Goal: Information Seeking & Learning: Learn about a topic

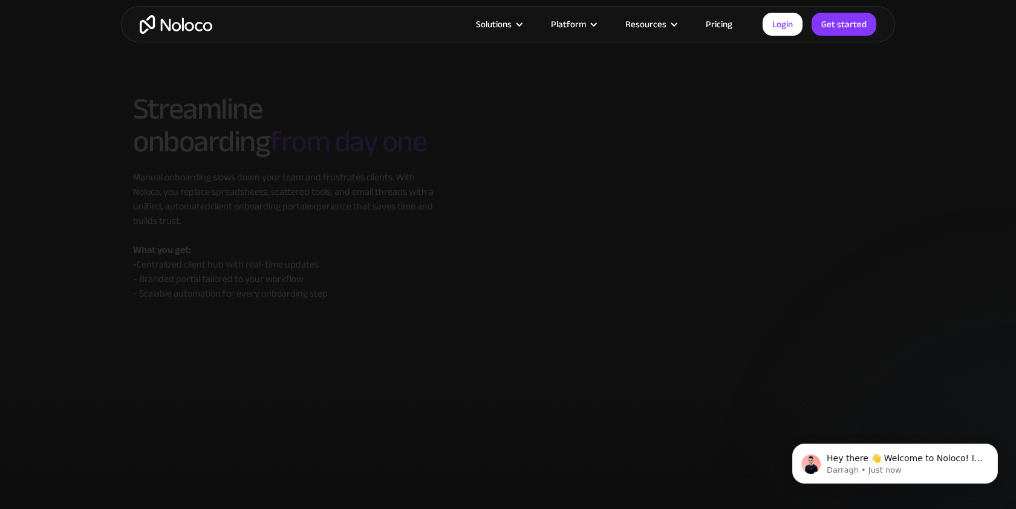
scroll to position [5597, 0]
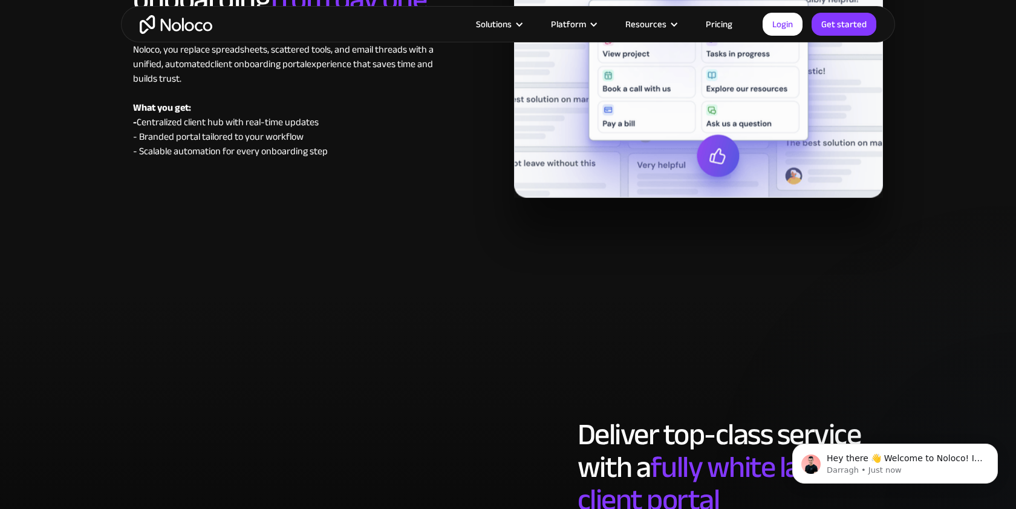
click at [727, 20] on link "Pricing" at bounding box center [719, 24] width 57 height 16
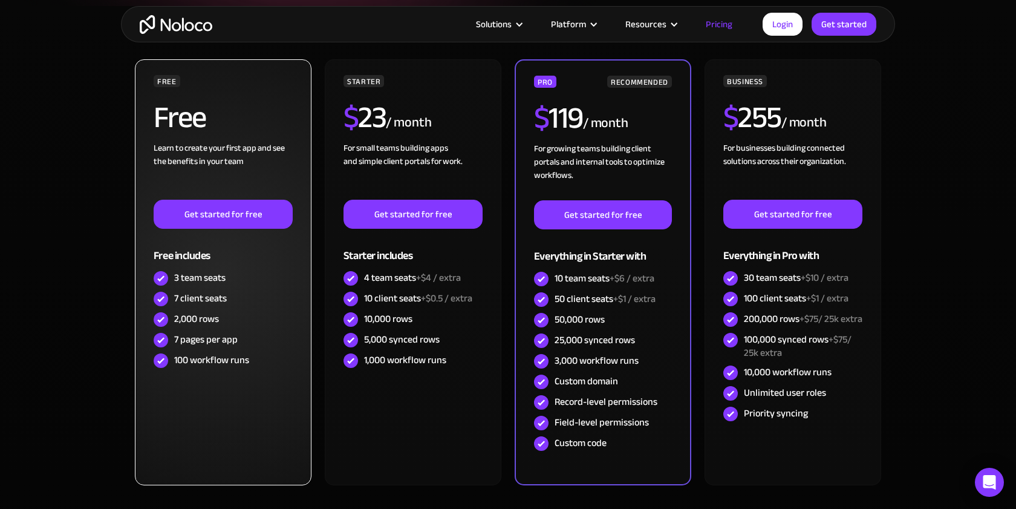
scroll to position [264, 0]
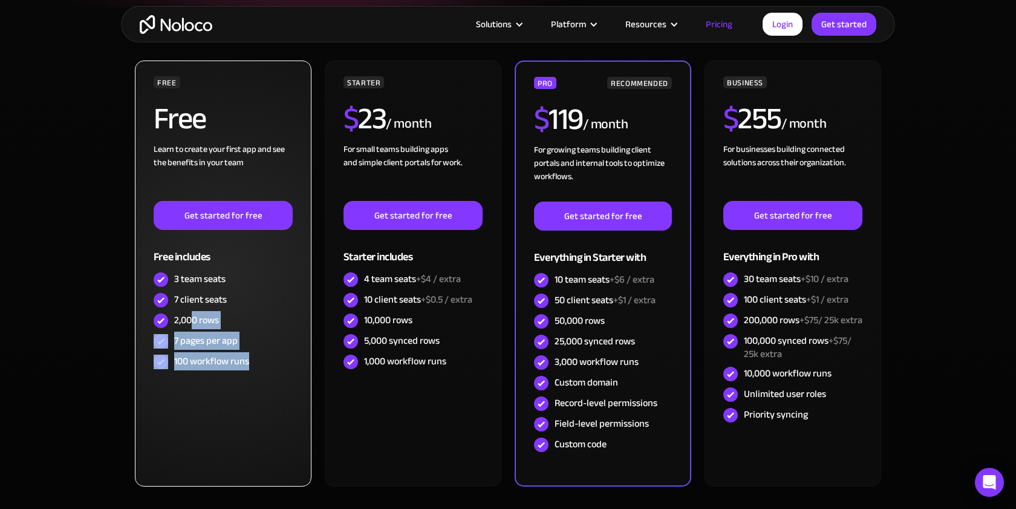
drag, startPoint x: 247, startPoint y: 368, endPoint x: 194, endPoint y: 314, distance: 76.6
click at [194, 314] on div "FREE Free Learn to create your first app and see the benefits in your team ‍ Ge…" at bounding box center [223, 224] width 139 height 296
click at [194, 314] on div "2,000 rows" at bounding box center [196, 319] width 45 height 13
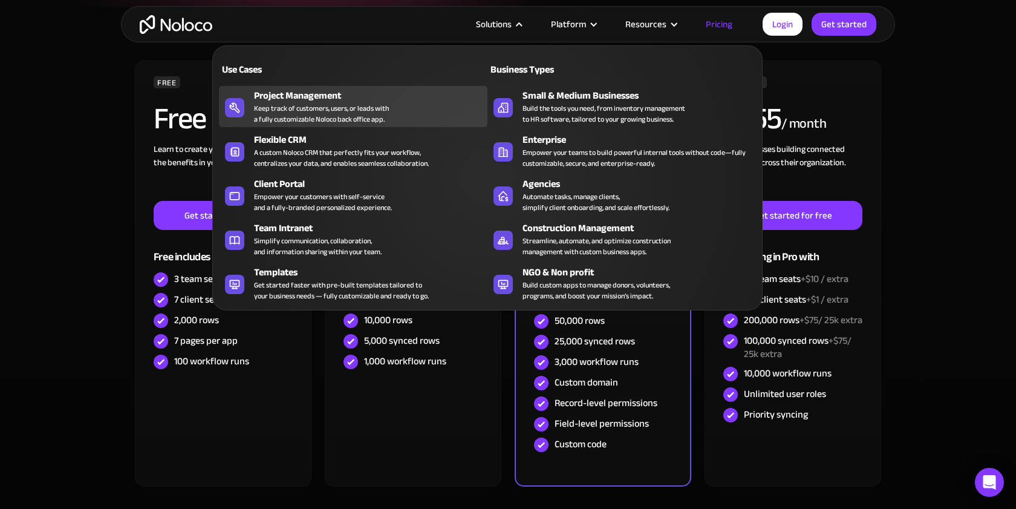
click at [391, 109] on div "Project Management Keep track of customers, users, or leads with a fully custom…" at bounding box center [367, 106] width 227 height 36
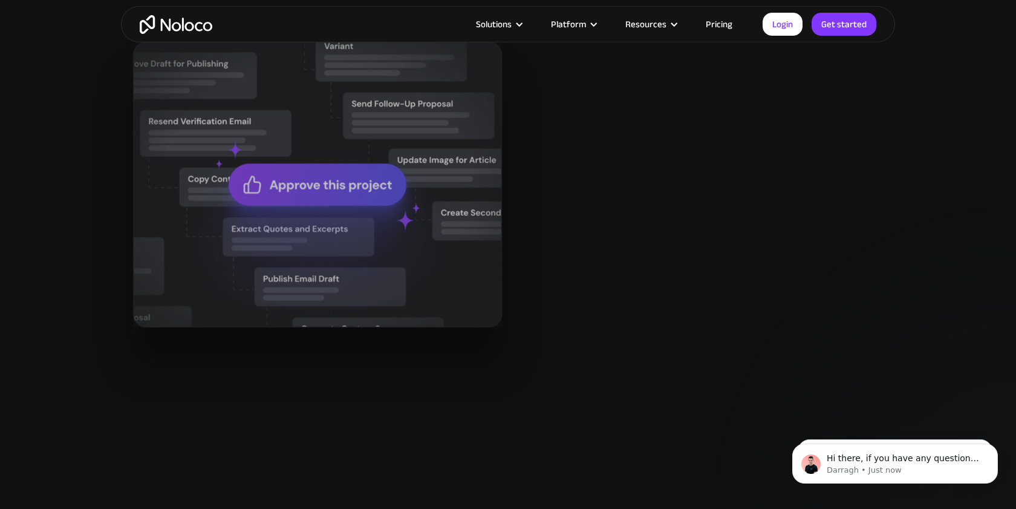
scroll to position [1526, 0]
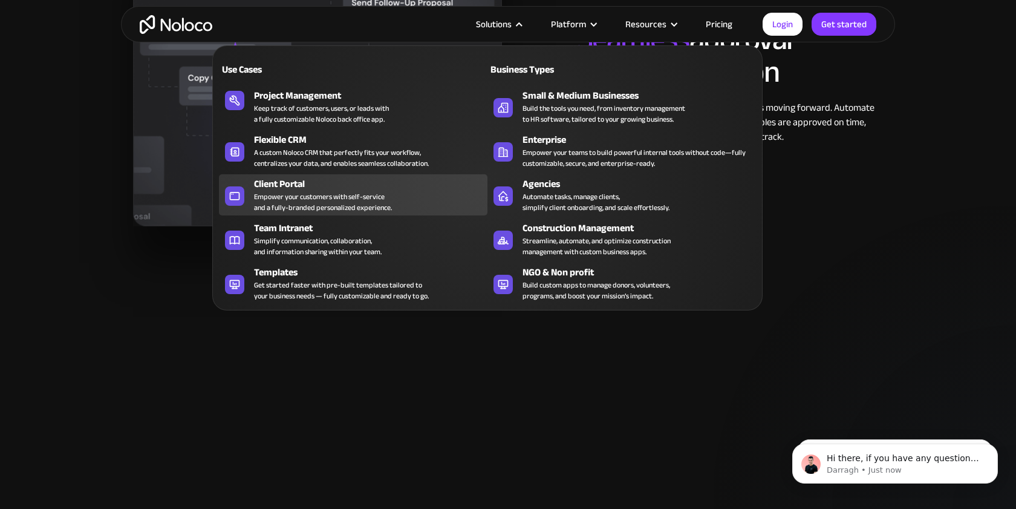
click at [373, 185] on div "Client Portal" at bounding box center [373, 184] width 239 height 15
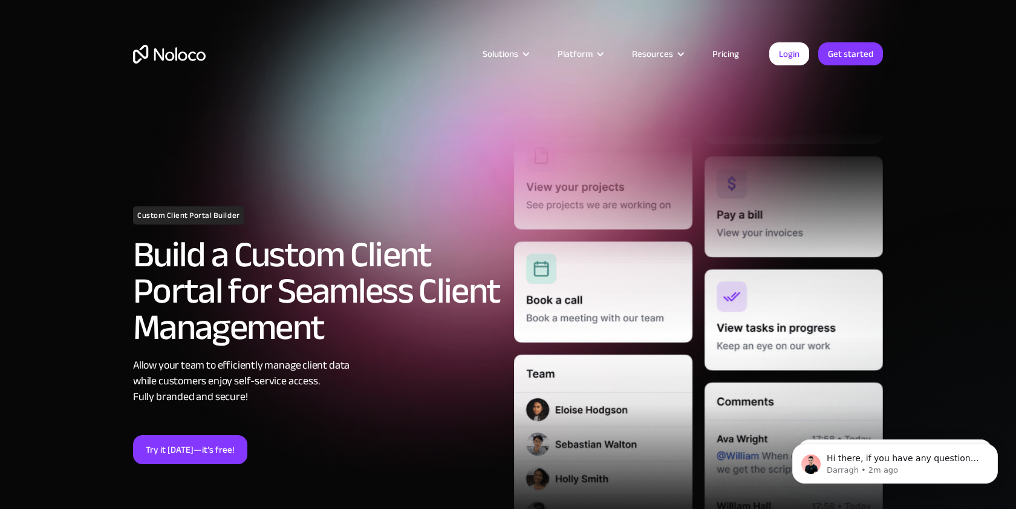
click at [725, 51] on link "Pricing" at bounding box center [725, 54] width 57 height 16
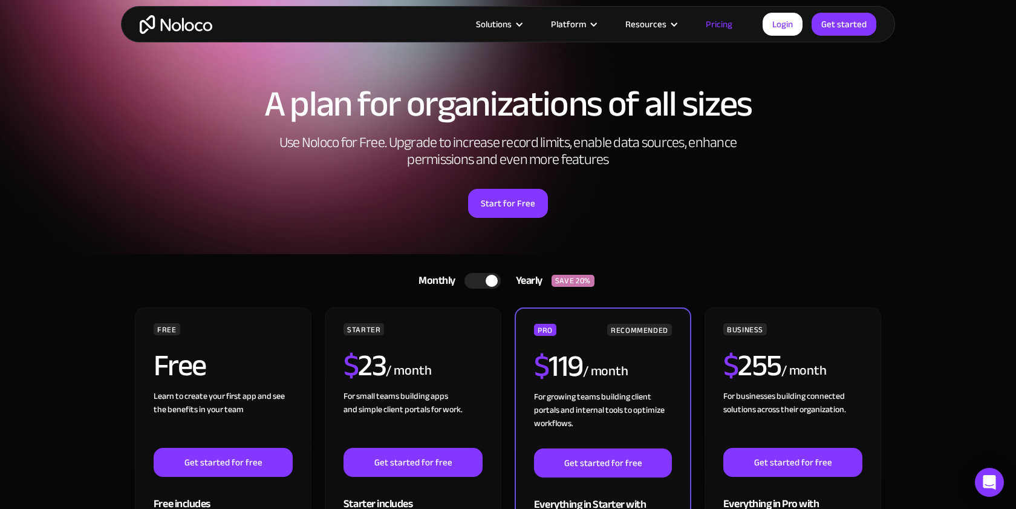
scroll to position [19, 0]
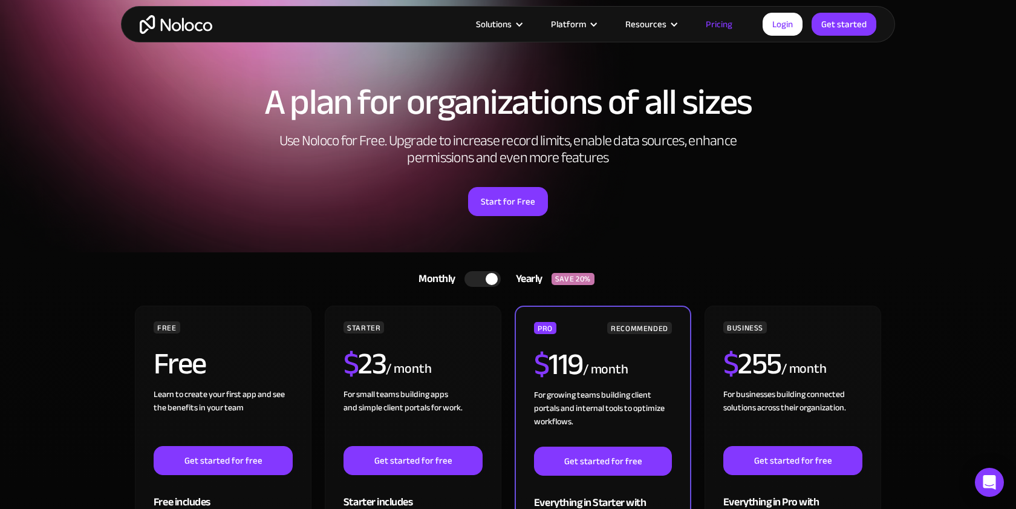
click at [480, 273] on div at bounding box center [483, 279] width 36 height 16
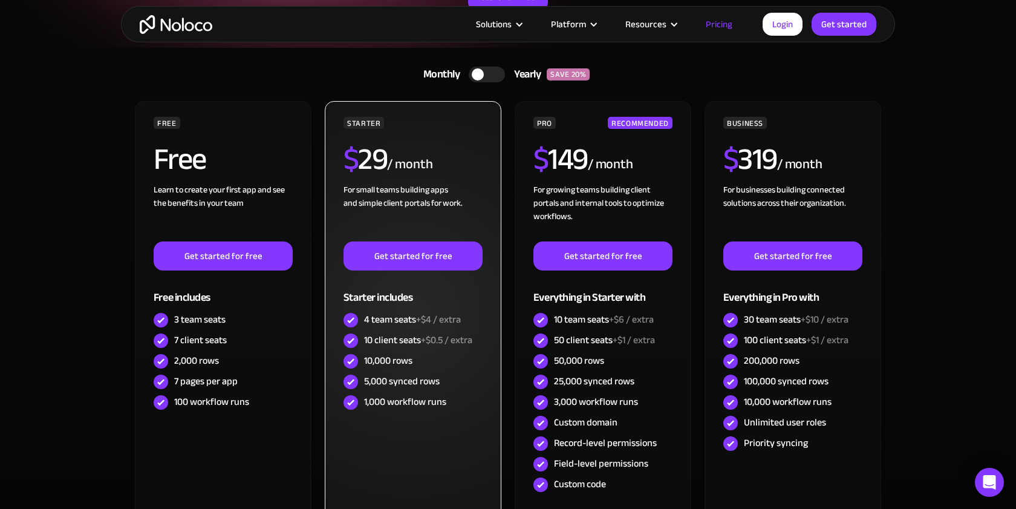
scroll to position [226, 0]
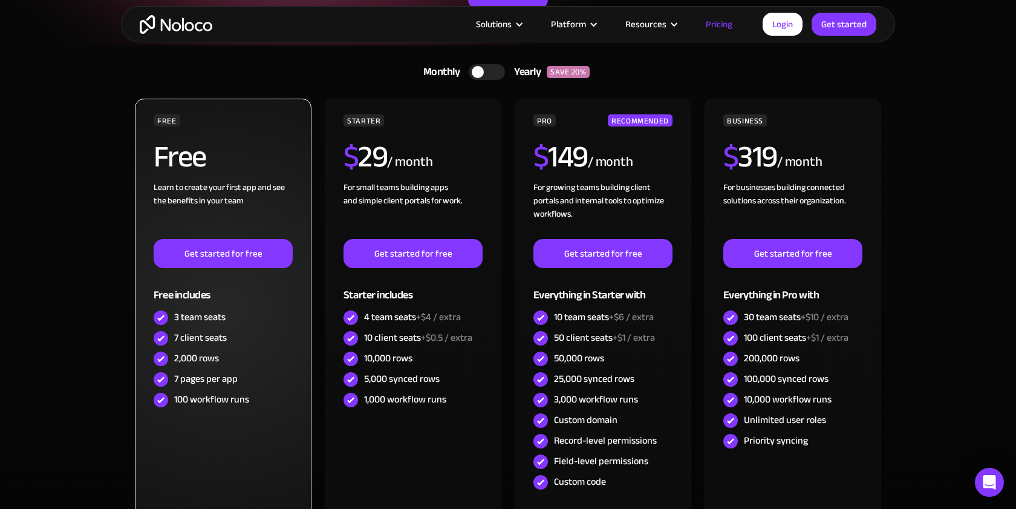
click at [243, 370] on div "7 pages per app" at bounding box center [223, 379] width 139 height 21
click at [200, 363] on div "2,000 rows" at bounding box center [196, 357] width 45 height 13
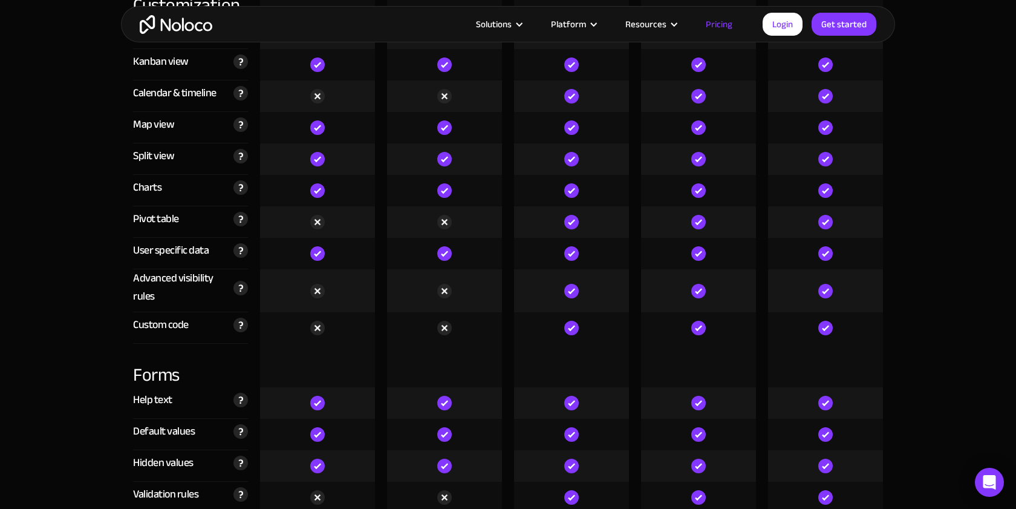
scroll to position [3248, 0]
